Goal: Task Accomplishment & Management: Manage account settings

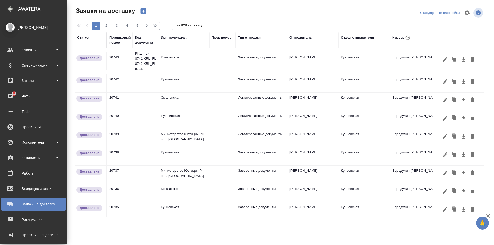
click at [178, 40] on div "Имя получателя" at bounding box center [184, 40] width 46 height 10
click at [175, 36] on div "Имя получателя" at bounding box center [175, 37] width 28 height 5
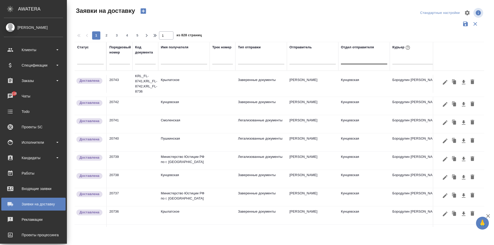
click at [347, 59] on div at bounding box center [364, 58] width 46 height 7
type input "е"
type input "'"
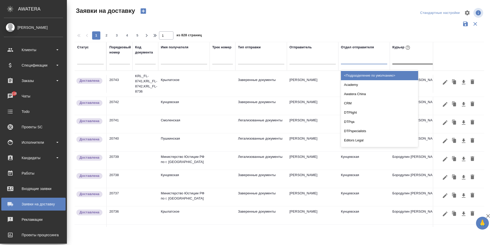
click at [403, 63] on div at bounding box center [415, 58] width 46 height 7
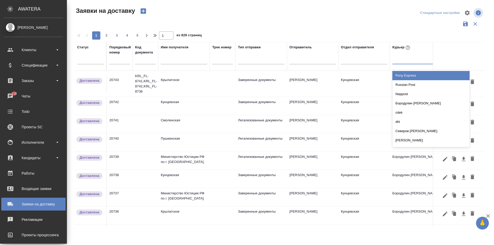
click at [173, 59] on input "text" at bounding box center [184, 61] width 46 height 6
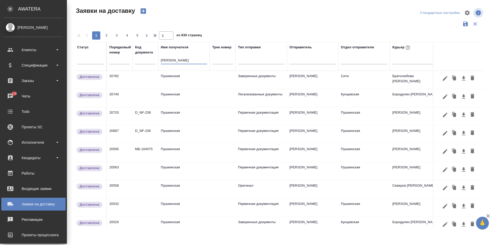
type input "[PERSON_NAME]"
click at [171, 80] on td "Пушкинская" at bounding box center [183, 80] width 51 height 18
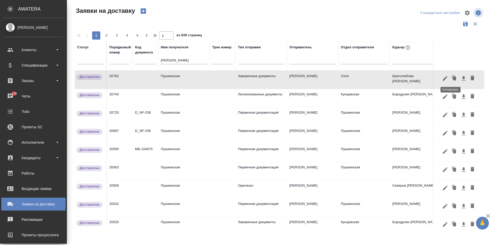
click at [453, 79] on icon "button" at bounding box center [454, 78] width 3 height 4
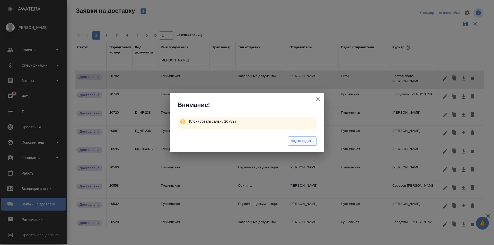
click at [294, 143] on span "Подтвердить" at bounding box center [302, 141] width 23 height 6
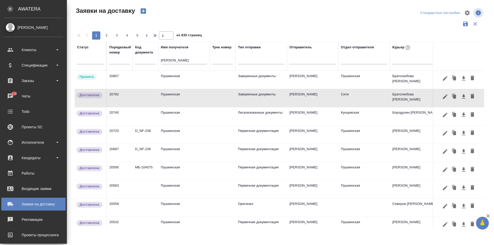
click at [171, 81] on td "Пушкинская" at bounding box center [183, 80] width 51 height 18
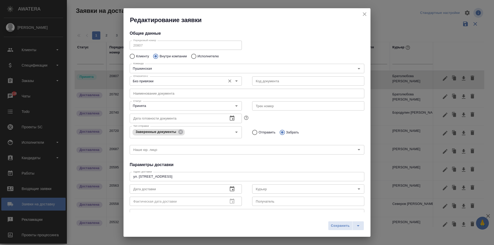
type input "Братолюбова [PERSON_NAME]"
type input "[PERSON_NAME]"
click at [154, 85] on div "Без привязки Относится к:" at bounding box center [186, 80] width 112 height 9
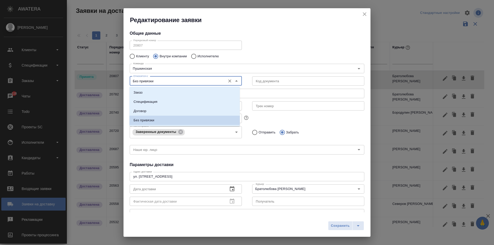
click at [151, 81] on input "Без привязки" at bounding box center [177, 81] width 92 height 6
click at [146, 92] on li "Заказ" at bounding box center [184, 92] width 110 height 9
type input "Заказ"
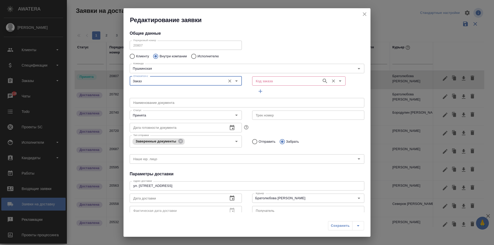
click at [278, 82] on input "Код заказа" at bounding box center [286, 81] width 65 height 6
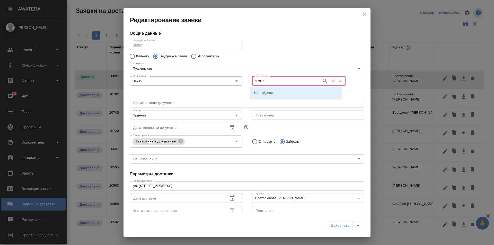
type input "27011"
click at [276, 91] on li "D_FL-27011" at bounding box center [296, 92] width 92 height 9
type input "(МБ) ООО "Монблан""
type input "D_FL-27011"
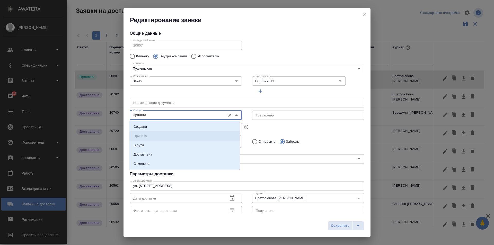
click at [144, 114] on input "Принята" at bounding box center [177, 115] width 92 height 6
click at [164, 101] on input "text" at bounding box center [247, 102] width 235 height 9
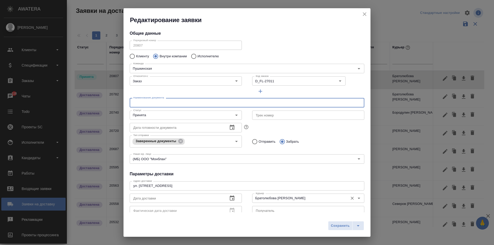
click at [272, 199] on input "Братолюбова [PERSON_NAME]" at bounding box center [300, 198] width 92 height 6
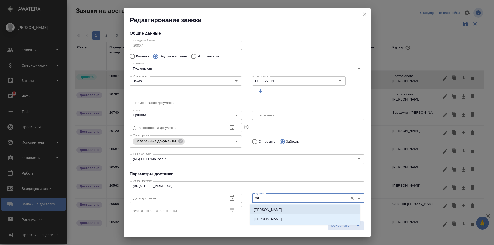
click at [276, 210] on p "[PERSON_NAME]" at bounding box center [268, 209] width 28 height 5
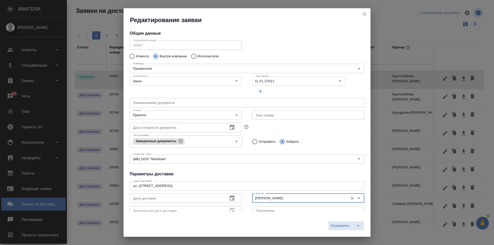
type input "[PERSON_NAME]"
click at [233, 198] on icon "button" at bounding box center [232, 198] width 6 height 6
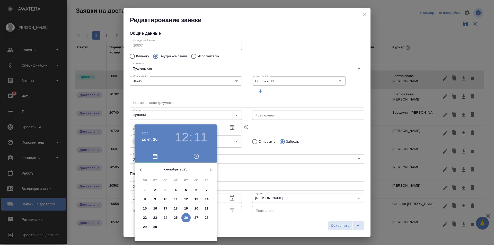
click at [186, 219] on p "26" at bounding box center [186, 217] width 4 height 5
type input "[DATE] 12:11"
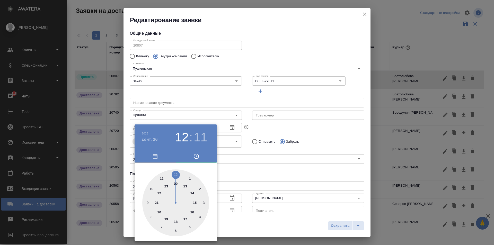
click at [277, 149] on div at bounding box center [247, 122] width 494 height 245
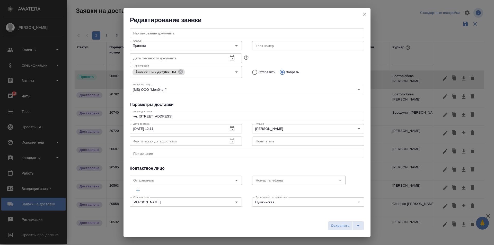
scroll to position [70, 0]
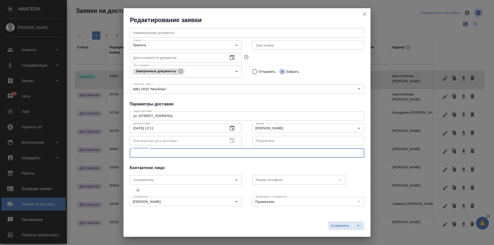
click at [144, 151] on textarea at bounding box center [246, 153] width 227 height 4
type textarea "Д"
click at [339, 225] on span "Сохранить" at bounding box center [340, 226] width 19 height 6
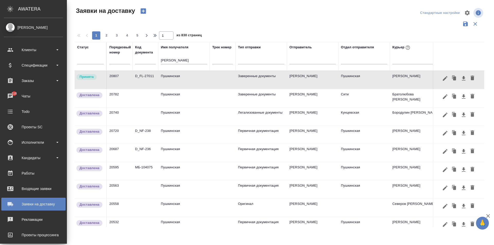
drag, startPoint x: 174, startPoint y: 62, endPoint x: 123, endPoint y: 60, distance: 51.2
click at [123, 60] on tr "Статус Порядковый номер Код документа Имя получателя [PERSON_NAME] Трек номер Т…" at bounding box center [342, 56] width 534 height 29
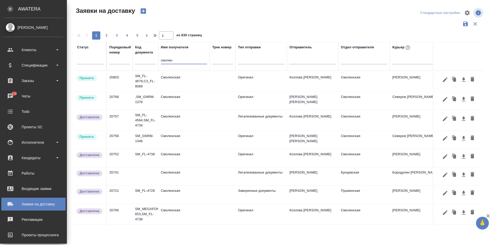
type input "смолен"
click at [173, 79] on td "Смоленская" at bounding box center [183, 81] width 51 height 18
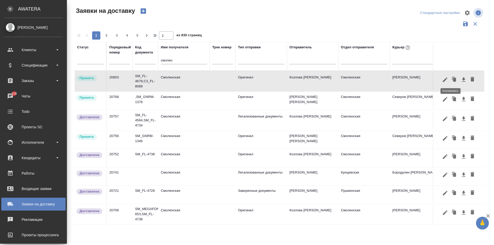
click at [453, 79] on icon "button" at bounding box center [454, 80] width 3 height 4
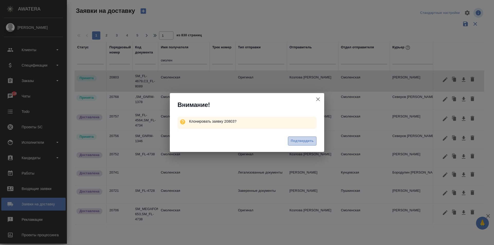
click at [296, 140] on span "Подтвердить" at bounding box center [302, 141] width 23 height 6
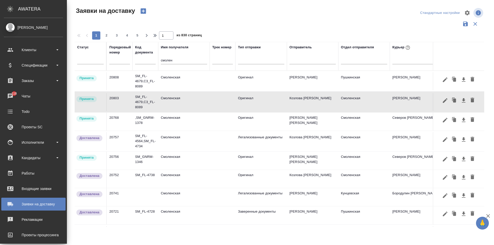
click at [170, 81] on td "Смоленская" at bounding box center [183, 81] width 51 height 18
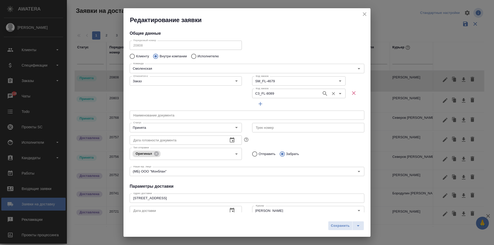
click at [332, 94] on icon "Очистить" at bounding box center [333, 93] width 3 height 3
click at [268, 83] on input "SM_FL-4679" at bounding box center [286, 81] width 65 height 6
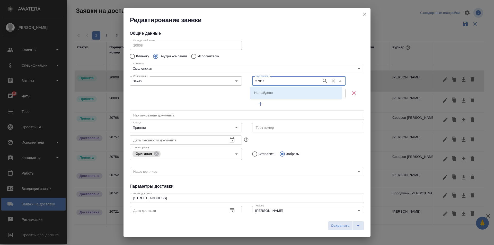
type input "27011"
click at [286, 88] on li "D_FL-27011" at bounding box center [296, 92] width 92 height 9
type input "D_FL-27011"
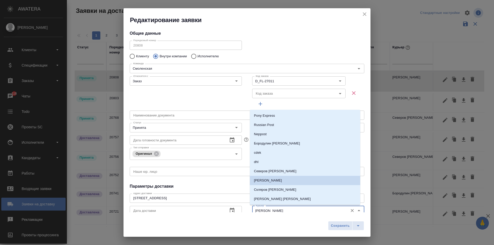
click at [263, 211] on input "[PERSON_NAME]" at bounding box center [300, 211] width 92 height 6
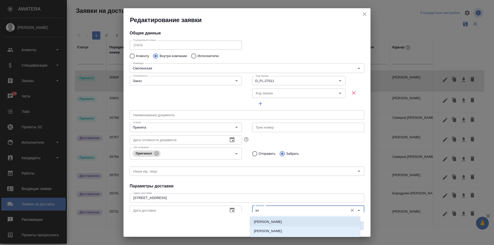
click at [290, 221] on li "[PERSON_NAME]" at bounding box center [305, 221] width 110 height 9
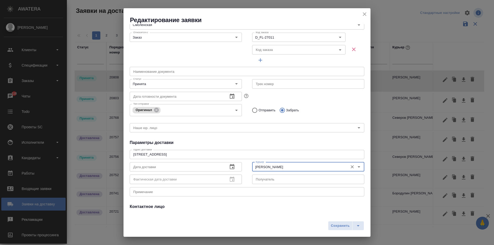
scroll to position [83, 0]
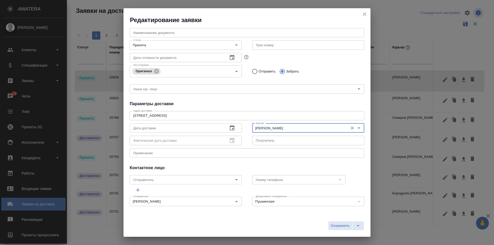
type input "[PERSON_NAME]"
click at [229, 130] on icon "button" at bounding box center [232, 128] width 6 height 6
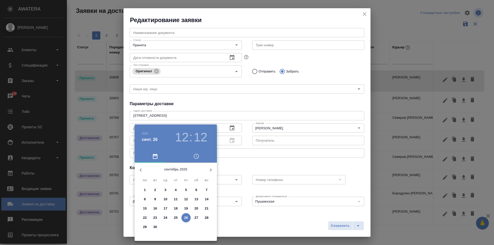
click at [187, 219] on p "26" at bounding box center [186, 217] width 4 height 5
type input "[DATE] 12:12"
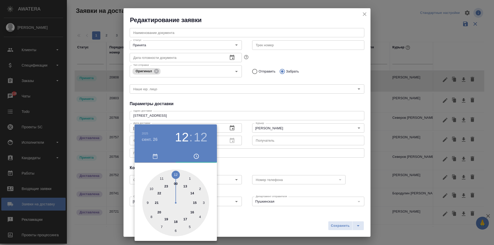
click at [248, 154] on div at bounding box center [247, 122] width 494 height 245
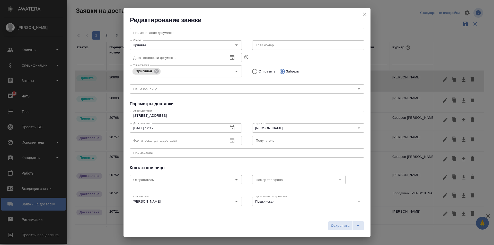
click at [346, 227] on span "Сохранить" at bounding box center [340, 226] width 19 height 6
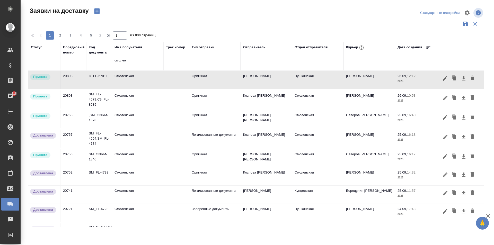
drag, startPoint x: 130, startPoint y: 60, endPoint x: 75, endPoint y: 66, distance: 55.8
click at [75, 66] on tr "Статус Порядковый номер Код документа Имя получателя смолен Трек номер Тип отпр…" at bounding box center [295, 56] width 534 height 29
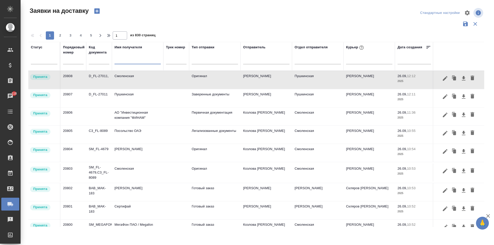
click at [138, 81] on td "Смоленская" at bounding box center [137, 80] width 51 height 18
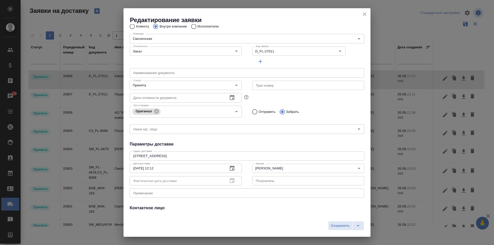
scroll to position [51, 0]
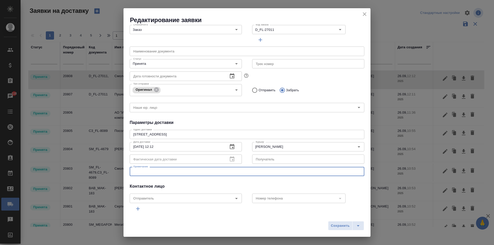
click at [147, 170] on textarea at bounding box center [246, 172] width 227 height 4
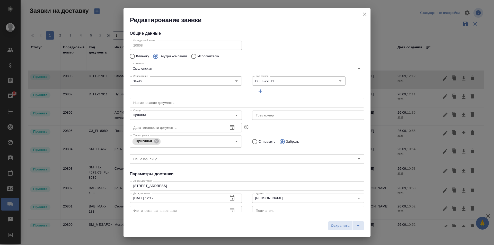
scroll to position [70, 0]
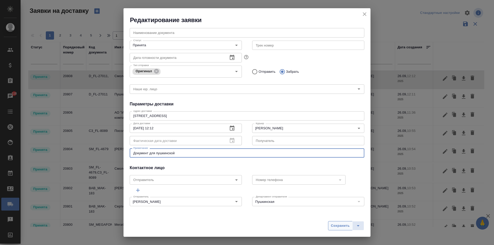
type textarea "Документ для пушкинской"
click at [334, 225] on span "Сохранить" at bounding box center [340, 226] width 19 height 6
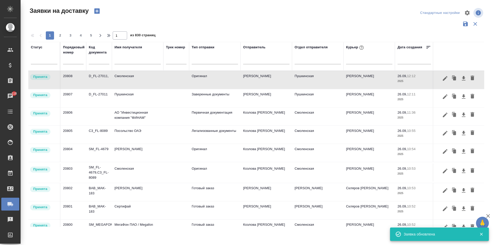
click at [122, 97] on td "Пушкинская" at bounding box center [137, 98] width 51 height 18
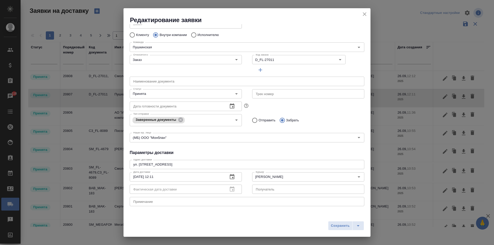
scroll to position [51, 0]
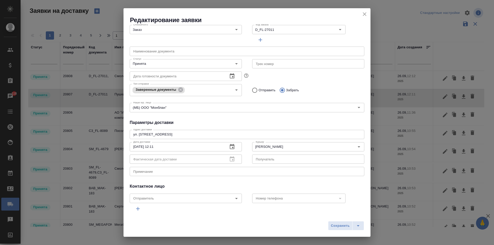
click at [143, 175] on div "x Примечание" at bounding box center [247, 171] width 235 height 9
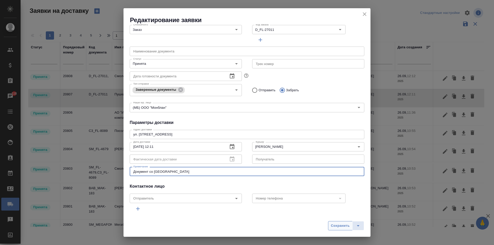
type textarea "Документ со [GEOGRAPHIC_DATA]"
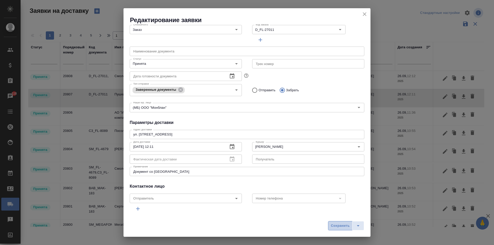
click at [334, 225] on span "Сохранить" at bounding box center [340, 226] width 19 height 6
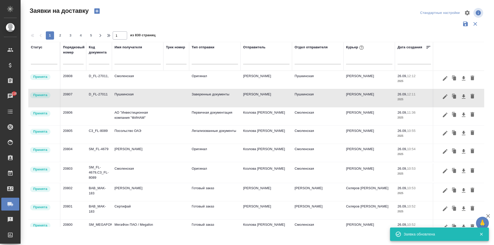
click at [124, 98] on td "Пушкинская" at bounding box center [137, 98] width 51 height 18
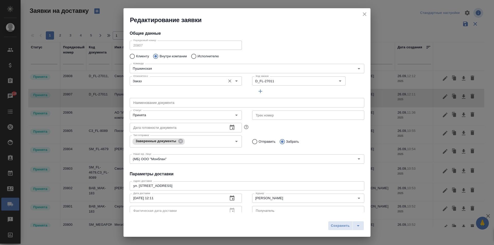
drag, startPoint x: 273, startPoint y: 83, endPoint x: 234, endPoint y: 81, distance: 38.9
click at [234, 81] on div "Относится к: Заказ Относится к: Код заказа D_FL-27011 Код заказа" at bounding box center [247, 85] width 245 height 32
click at [364, 14] on icon "close" at bounding box center [365, 14] width 4 height 4
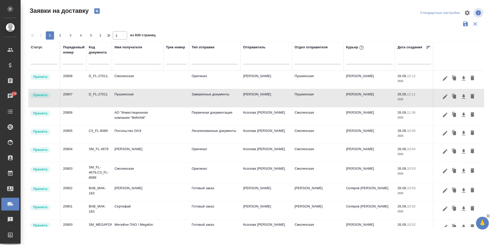
click at [365, 14] on icon "close" at bounding box center [365, 14] width 4 height 4
click at [132, 77] on td "Смоленская" at bounding box center [137, 80] width 51 height 18
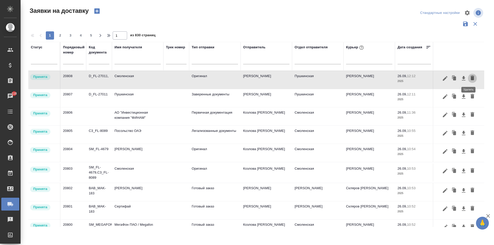
click at [471, 78] on icon "button" at bounding box center [473, 78] width 4 height 5
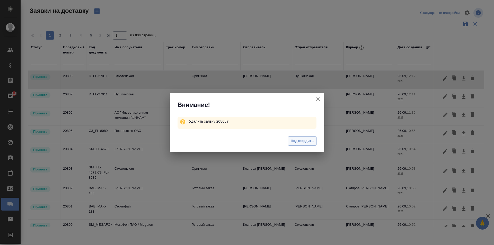
click at [298, 141] on span "Подтвердить" at bounding box center [302, 141] width 23 height 6
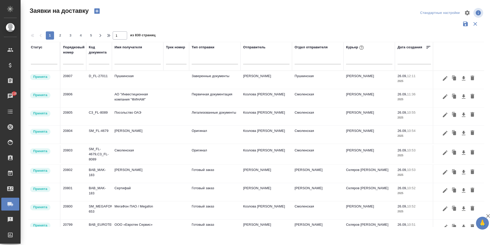
click at [126, 61] on input "text" at bounding box center [137, 61] width 46 height 6
type input "шише"
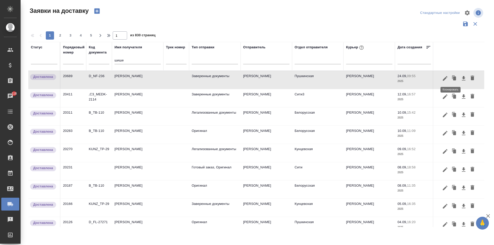
click at [453, 79] on icon "button" at bounding box center [454, 78] width 3 height 4
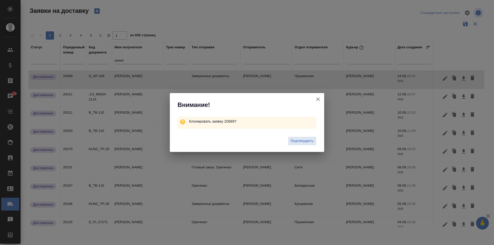
click at [299, 147] on div "Подтвердить" at bounding box center [247, 141] width 154 height 21
click at [300, 141] on span "Подтвердить" at bounding box center [302, 141] width 23 height 6
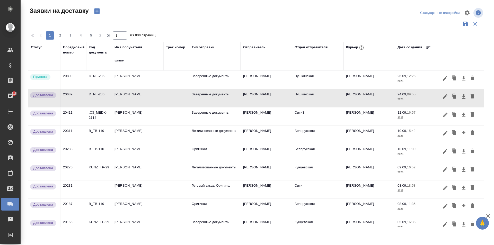
click at [135, 79] on td "[PERSON_NAME] [PERSON_NAME]" at bounding box center [137, 80] width 51 height 18
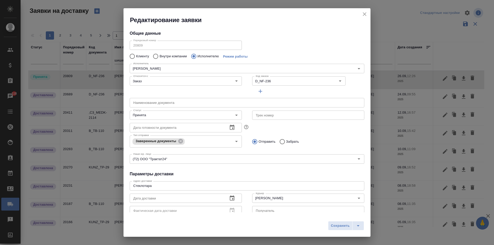
type input "[PERSON_NAME] [PERSON_NAME]"
click at [268, 81] on input "D_NF-236" at bounding box center [286, 81] width 65 height 6
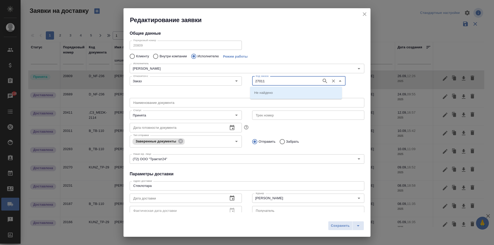
type input "27011"
click at [275, 96] on li "D_FL-27011" at bounding box center [296, 92] width 92 height 9
type input "D_FL-27011"
click at [229, 198] on icon "button" at bounding box center [232, 198] width 6 height 6
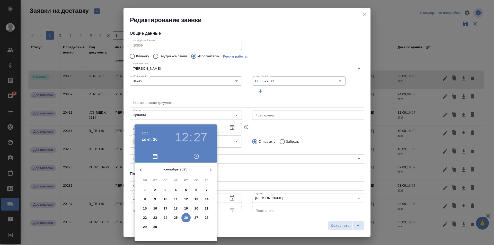
click at [186, 219] on p "26" at bounding box center [186, 217] width 4 height 5
type input "26.09.2025 12:27"
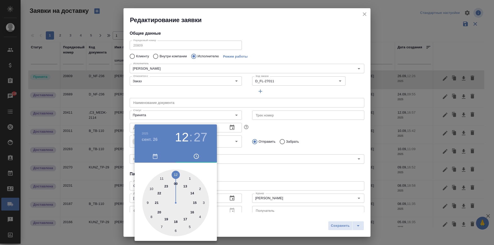
click at [240, 186] on div at bounding box center [247, 122] width 494 height 245
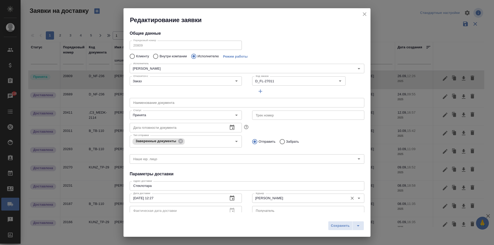
click at [270, 198] on input "[PERSON_NAME]" at bounding box center [300, 198] width 92 height 6
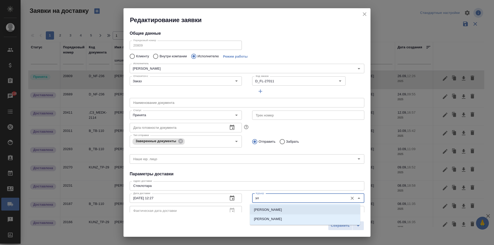
click at [280, 211] on p "[PERSON_NAME]" at bounding box center [268, 209] width 28 height 5
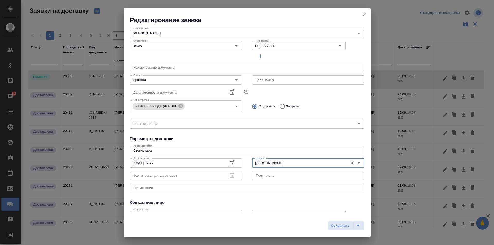
scroll to position [70, 0]
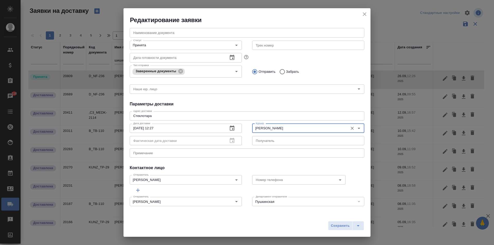
type input "[PERSON_NAME]"
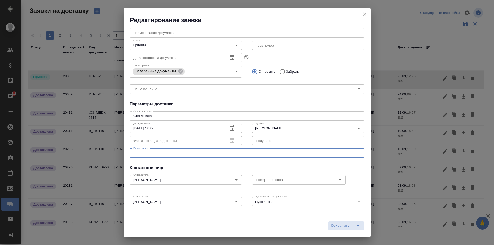
click at [141, 153] on textarea at bounding box center [246, 153] width 227 height 4
type textarea "Д"
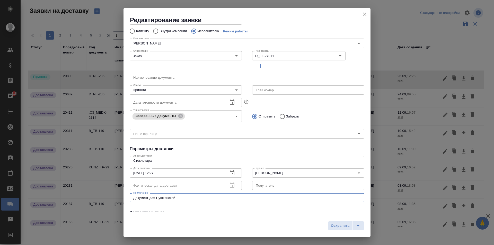
scroll to position [0, 0]
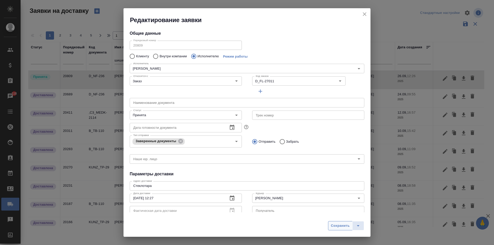
type textarea "Документ для Пушкинской"
click at [337, 227] on span "Сохранить" at bounding box center [340, 226] width 19 height 6
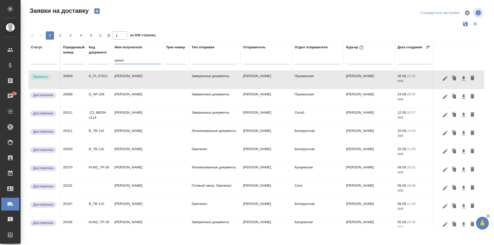
drag, startPoint x: 128, startPoint y: 61, endPoint x: 76, endPoint y: 51, distance: 53.0
click at [86, 54] on tr "Статус Порядковый номер Код документа Имя получателя шише Трек номер Тип отправ…" at bounding box center [295, 56] width 534 height 29
click at [368, 62] on div at bounding box center [369, 58] width 46 height 7
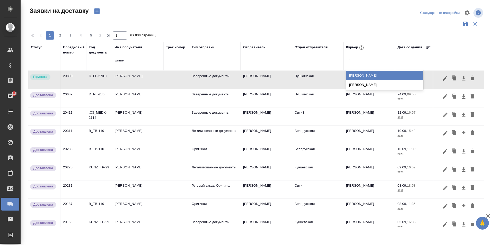
type input "эл"
click at [356, 78] on div "[PERSON_NAME]" at bounding box center [384, 75] width 77 height 9
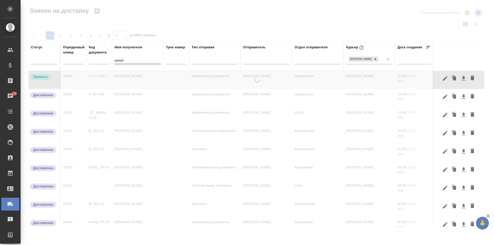
drag, startPoint x: 132, startPoint y: 60, endPoint x: 118, endPoint y: 62, distance: 14.0
click at [110, 66] on tr "Статус Порядковый номер Код документа Имя получателя шише Трек номер Тип отправ…" at bounding box center [295, 56] width 534 height 29
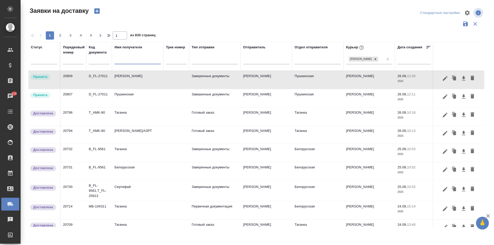
click at [135, 83] on td "[PERSON_NAME] [PERSON_NAME]" at bounding box center [137, 80] width 51 height 18
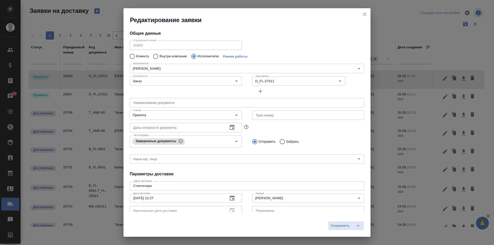
click at [362, 13] on icon "close" at bounding box center [364, 14] width 6 height 6
